Goal: Task Accomplishment & Management: Use online tool/utility

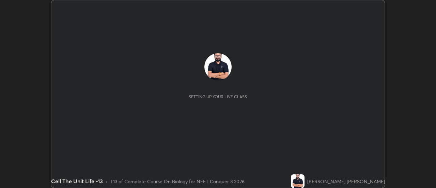
scroll to position [188, 436]
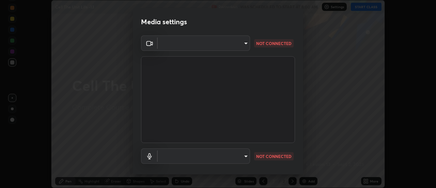
type input "cf8053163bb2f7d6ecf3d6bd7b4235d237b850a42bc303a0614f26eb784a67d0"
type input "default"
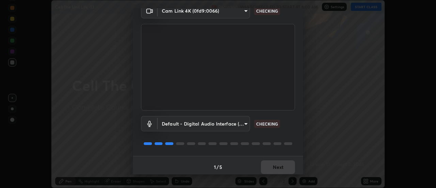
scroll to position [36, 0]
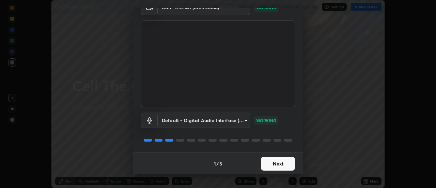
click at [274, 164] on button "Next" at bounding box center [278, 164] width 34 height 14
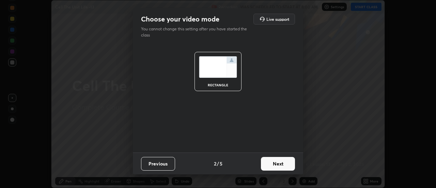
click at [278, 163] on button "Next" at bounding box center [278, 164] width 34 height 14
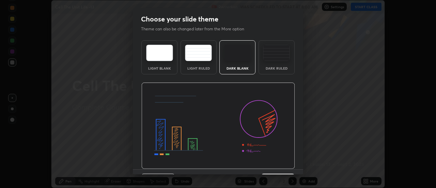
scroll to position [17, 0]
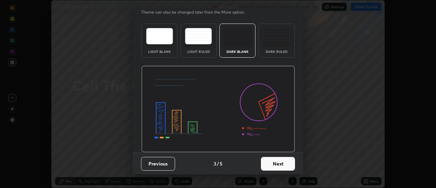
click at [287, 162] on button "Next" at bounding box center [278, 164] width 34 height 14
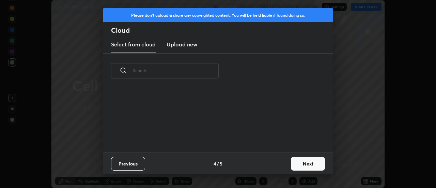
click at [309, 164] on button "Next" at bounding box center [308, 164] width 34 height 14
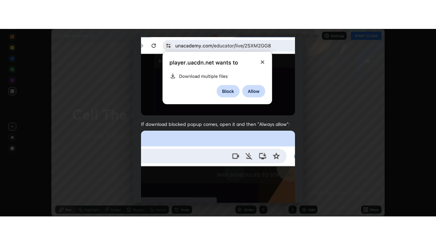
scroll to position [175, 0]
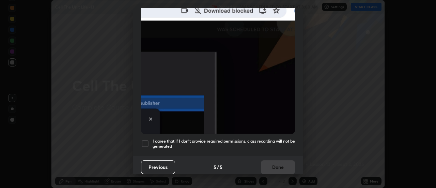
click at [148, 139] on div at bounding box center [145, 143] width 8 height 8
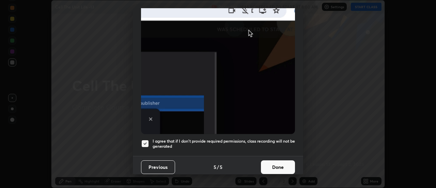
click at [275, 164] on button "Done" at bounding box center [278, 167] width 34 height 14
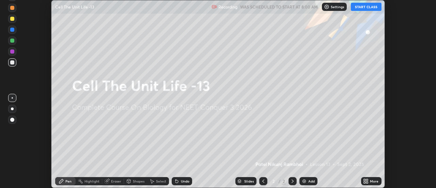
click at [366, 6] on button "START CLASS" at bounding box center [366, 7] width 31 height 8
click at [367, 181] on icon at bounding box center [368, 182] width 2 height 2
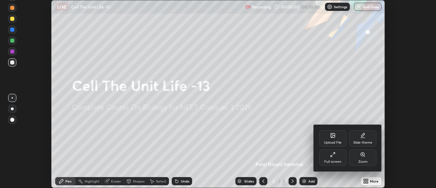
click at [338, 156] on div "Full screen" at bounding box center [332, 157] width 27 height 16
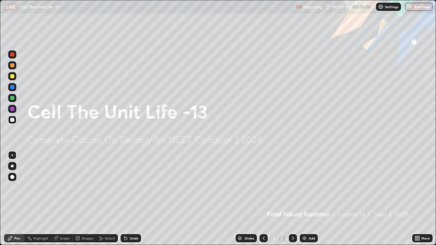
scroll to position [245, 436]
click at [305, 187] on img at bounding box center [304, 238] width 5 height 5
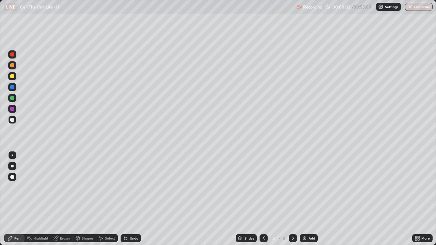
click at [307, 187] on img at bounding box center [304, 238] width 5 height 5
click at [306, 187] on div "Add" at bounding box center [309, 239] width 18 height 8
click at [305, 187] on img at bounding box center [304, 238] width 5 height 5
click at [304, 187] on img at bounding box center [304, 238] width 5 height 5
click at [305, 187] on img at bounding box center [304, 238] width 5 height 5
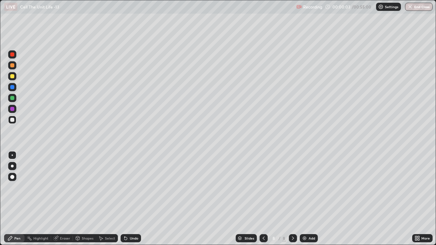
click at [304, 187] on img at bounding box center [304, 238] width 5 height 5
click at [305, 187] on img at bounding box center [304, 238] width 5 height 5
click at [306, 187] on img at bounding box center [304, 238] width 5 height 5
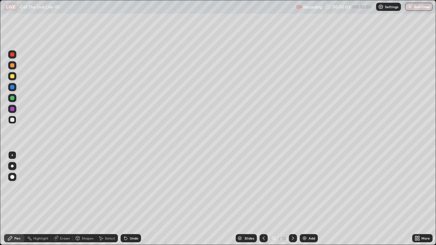
click at [305, 187] on img at bounding box center [304, 238] width 5 height 5
click at [306, 187] on img at bounding box center [304, 238] width 5 height 5
click at [305, 187] on img at bounding box center [304, 238] width 5 height 5
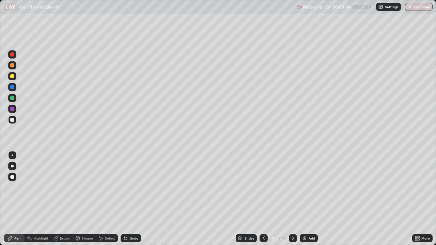
click at [304, 187] on img at bounding box center [304, 238] width 5 height 5
click at [305, 187] on img at bounding box center [304, 238] width 5 height 5
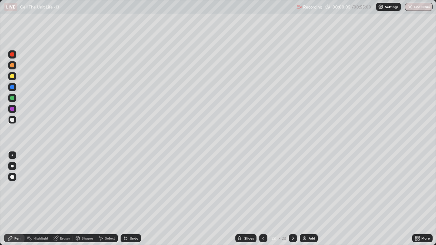
click at [263, 187] on icon at bounding box center [263, 238] width 5 height 5
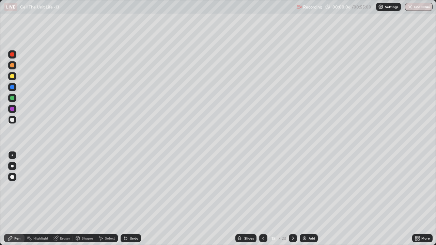
click at [263, 187] on icon at bounding box center [263, 238] width 5 height 5
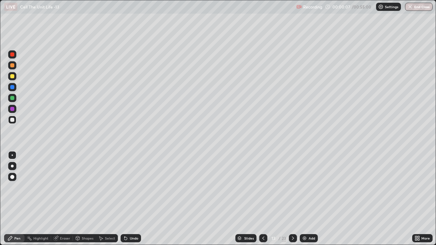
click at [263, 187] on icon at bounding box center [263, 238] width 5 height 5
click at [263, 187] on icon at bounding box center [263, 238] width 2 height 3
click at [262, 187] on icon at bounding box center [263, 238] width 2 height 3
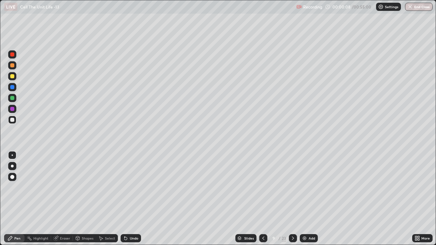
click at [262, 187] on icon at bounding box center [263, 238] width 5 height 5
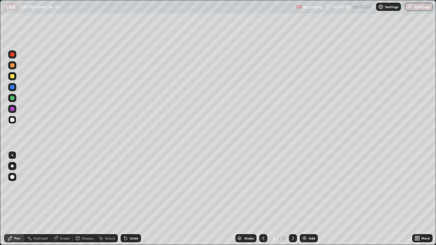
click at [12, 166] on div at bounding box center [12, 166] width 3 height 3
click at [61, 187] on div "Eraser" at bounding box center [62, 239] width 22 height 8
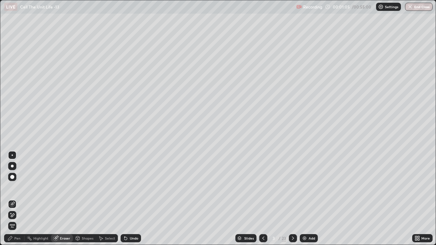
click at [16, 187] on div "Pen" at bounding box center [17, 238] width 6 height 3
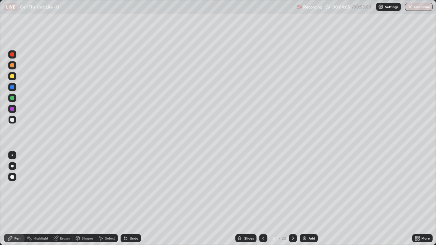
click at [292, 187] on icon at bounding box center [292, 238] width 5 height 5
click at [295, 187] on div at bounding box center [293, 239] width 8 height 8
click at [292, 187] on icon at bounding box center [292, 238] width 5 height 5
click at [65, 187] on div "Eraser" at bounding box center [65, 238] width 10 height 3
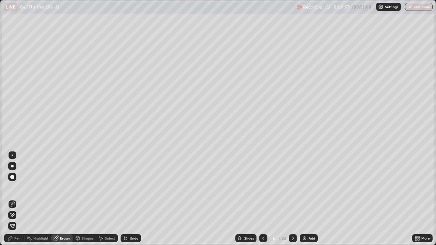
click at [15, 187] on div "Pen" at bounding box center [17, 238] width 6 height 3
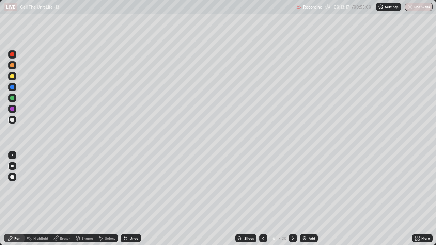
click at [60, 187] on div "Eraser" at bounding box center [65, 238] width 10 height 3
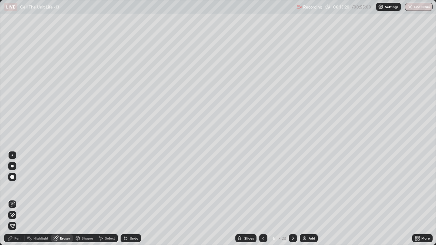
click at [16, 187] on div "Pen" at bounding box center [17, 238] width 6 height 3
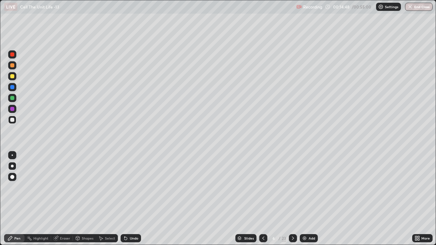
click at [12, 76] on div at bounding box center [12, 76] width 4 height 4
click at [12, 97] on div at bounding box center [12, 98] width 4 height 4
click at [12, 88] on div at bounding box center [12, 87] width 4 height 4
click at [11, 118] on div at bounding box center [12, 120] width 4 height 4
click at [13, 67] on div at bounding box center [12, 65] width 4 height 4
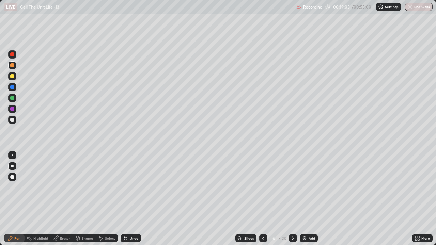
click at [12, 121] on div at bounding box center [12, 120] width 4 height 4
click at [14, 77] on div at bounding box center [12, 76] width 4 height 4
click at [292, 187] on icon at bounding box center [292, 238] width 5 height 5
click at [12, 120] on div at bounding box center [12, 120] width 4 height 4
click at [11, 98] on div at bounding box center [12, 98] width 4 height 4
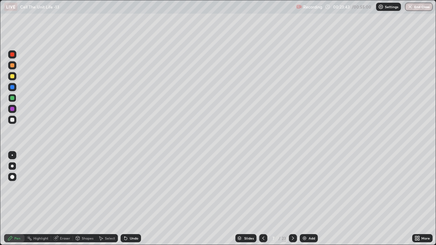
click at [13, 119] on div at bounding box center [12, 120] width 4 height 4
click at [9, 119] on div at bounding box center [12, 120] width 8 height 8
click at [63, 187] on div "Eraser" at bounding box center [65, 238] width 10 height 3
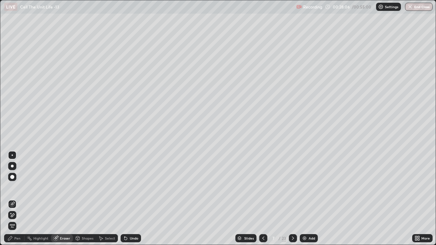
click at [15, 187] on div "Pen" at bounding box center [14, 239] width 20 height 8
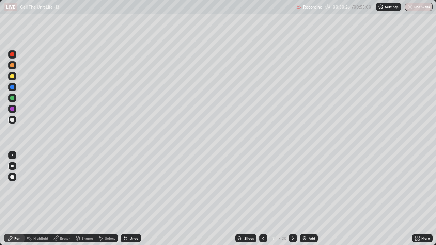
click at [12, 87] on div at bounding box center [12, 87] width 4 height 4
click at [13, 120] on div at bounding box center [12, 120] width 4 height 4
click at [60, 187] on div "Eraser" at bounding box center [65, 238] width 10 height 3
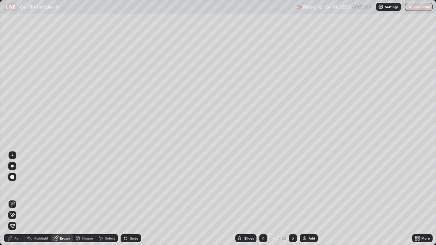
click at [16, 187] on div "Pen" at bounding box center [17, 238] width 6 height 3
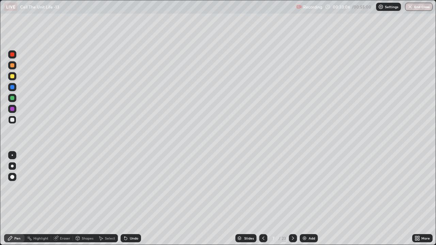
click at [64, 187] on div "Eraser" at bounding box center [62, 239] width 22 height 8
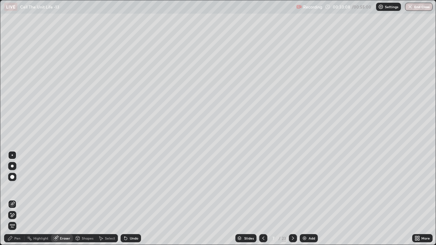
click at [16, 187] on div "Pen" at bounding box center [17, 238] width 6 height 3
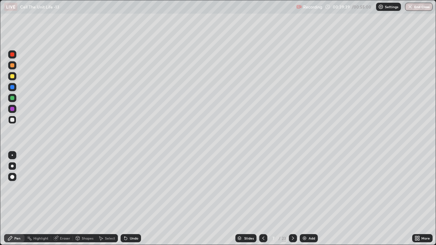
click at [291, 187] on icon at bounding box center [292, 238] width 5 height 5
click at [62, 187] on div "Eraser" at bounding box center [65, 238] width 10 height 3
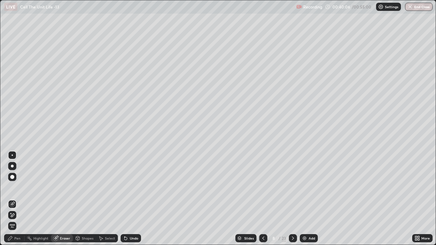
click at [15, 187] on div "Pen" at bounding box center [17, 238] width 6 height 3
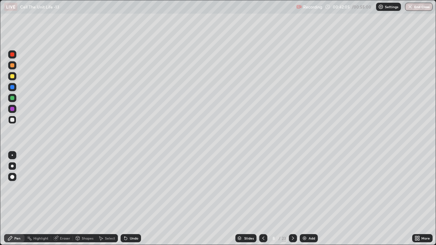
click at [294, 187] on div at bounding box center [293, 239] width 8 height 8
click at [263, 187] on icon at bounding box center [263, 238] width 5 height 5
click at [62, 187] on div "Eraser" at bounding box center [65, 238] width 10 height 3
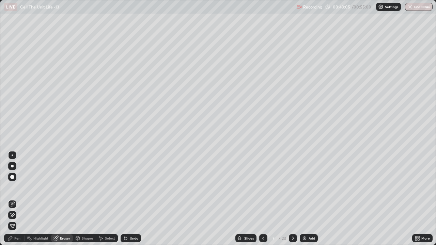
click at [15, 187] on div "Pen" at bounding box center [14, 239] width 20 height 8
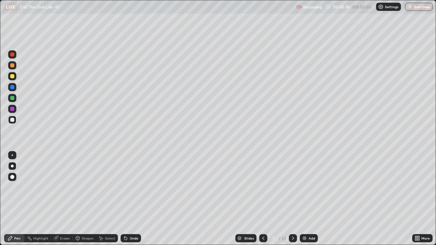
click at [292, 187] on div at bounding box center [293, 239] width 8 height 14
click at [295, 187] on icon at bounding box center [292, 238] width 5 height 5
click at [64, 187] on div "Eraser" at bounding box center [65, 238] width 10 height 3
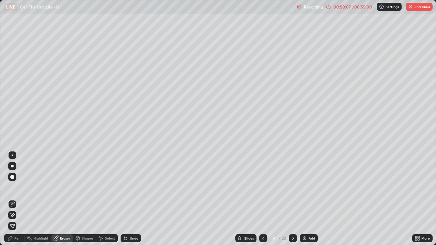
click at [16, 187] on div "Pen" at bounding box center [17, 238] width 6 height 3
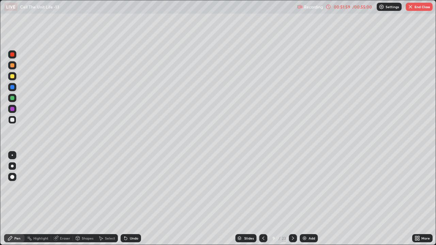
click at [263, 187] on icon at bounding box center [263, 238] width 2 height 3
click at [264, 187] on icon at bounding box center [263, 238] width 5 height 5
click at [293, 187] on icon at bounding box center [293, 238] width 2 height 3
click at [292, 187] on icon at bounding box center [292, 238] width 5 height 5
click at [415, 7] on button "End Class" at bounding box center [419, 7] width 27 height 8
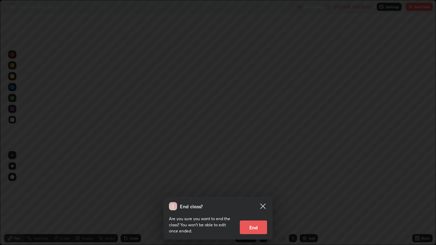
click at [257, 187] on button "End" at bounding box center [253, 228] width 27 height 14
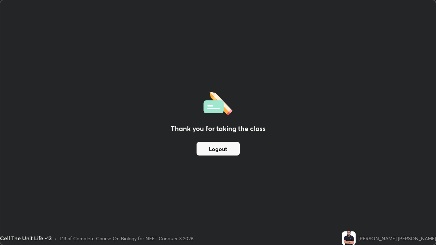
click at [227, 150] on button "Logout" at bounding box center [218, 149] width 43 height 14
